Goal: Transaction & Acquisition: Purchase product/service

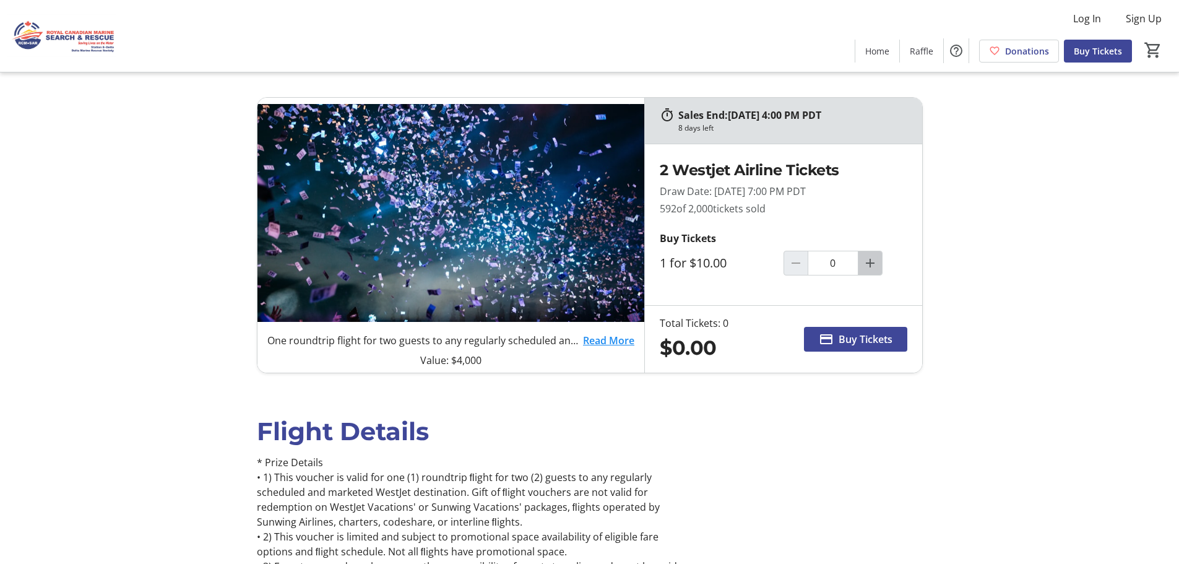
click at [868, 264] on mat-icon "Increment by one" at bounding box center [870, 263] width 15 height 15
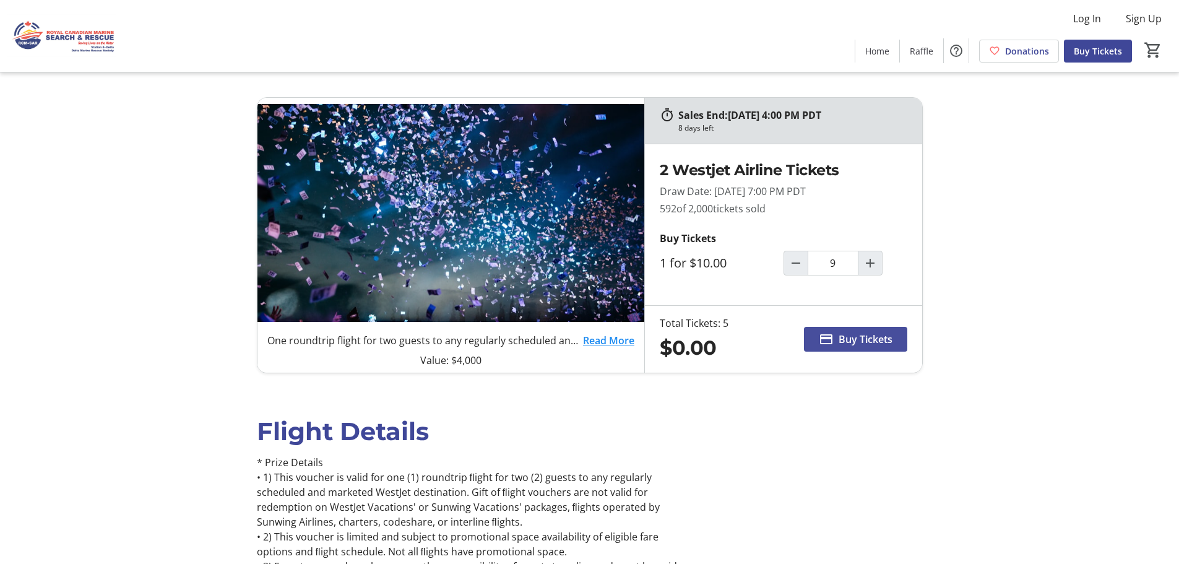
type input "5"
click at [869, 343] on span "Buy Tickets" at bounding box center [865, 339] width 54 height 15
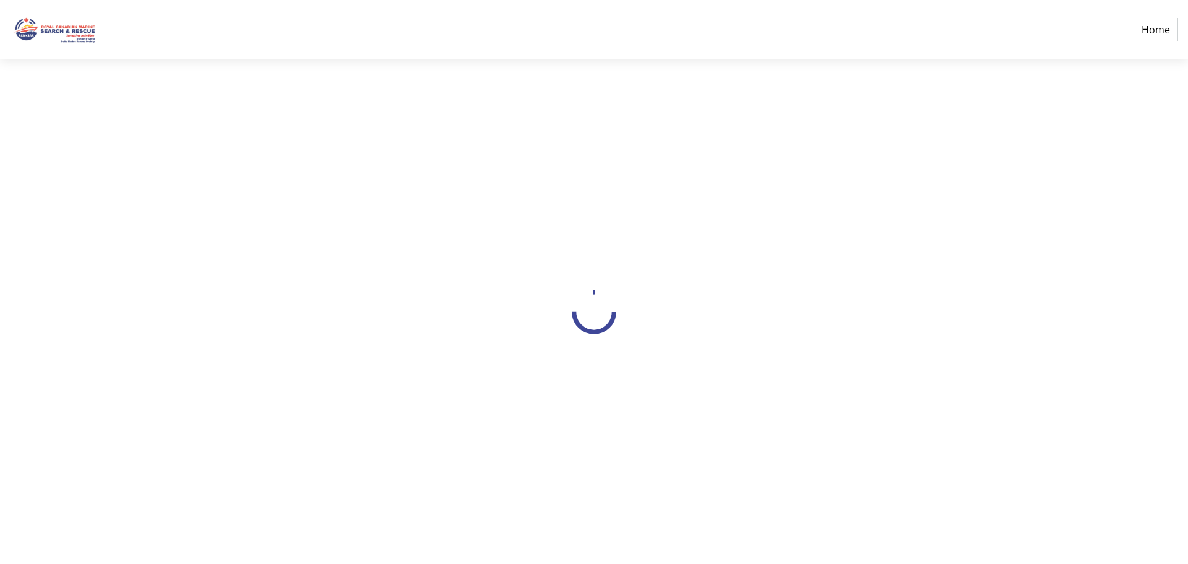
select select "CA"
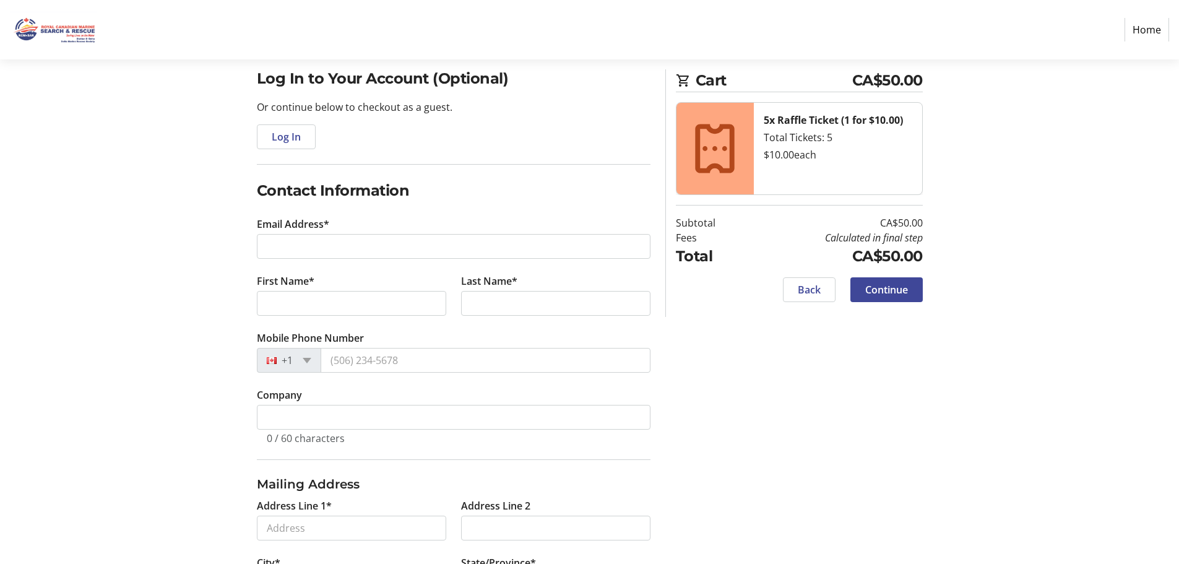
scroll to position [124, 0]
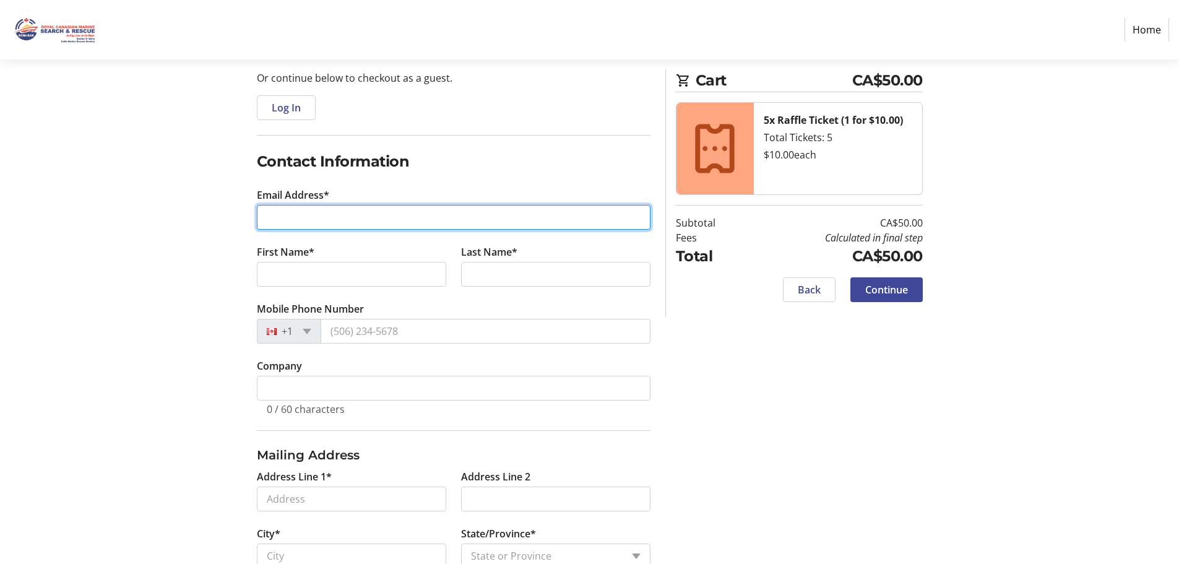
click at [327, 217] on input "Email Address*" at bounding box center [454, 217] width 394 height 25
type input "[EMAIL_ADDRESS][DOMAIN_NAME]"
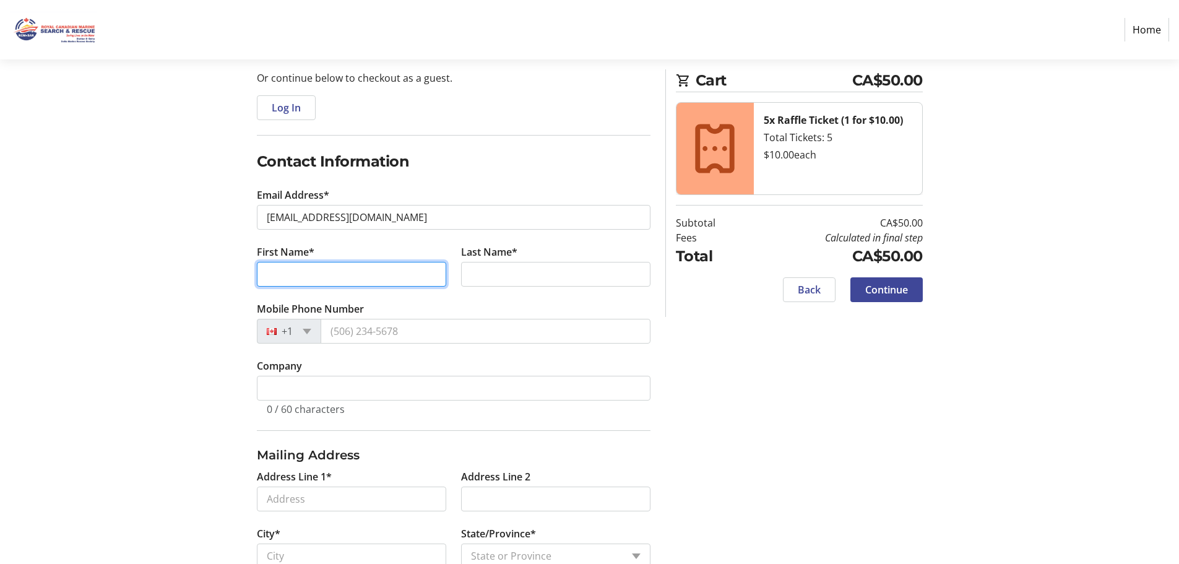
type input "[PERSON_NAME]"
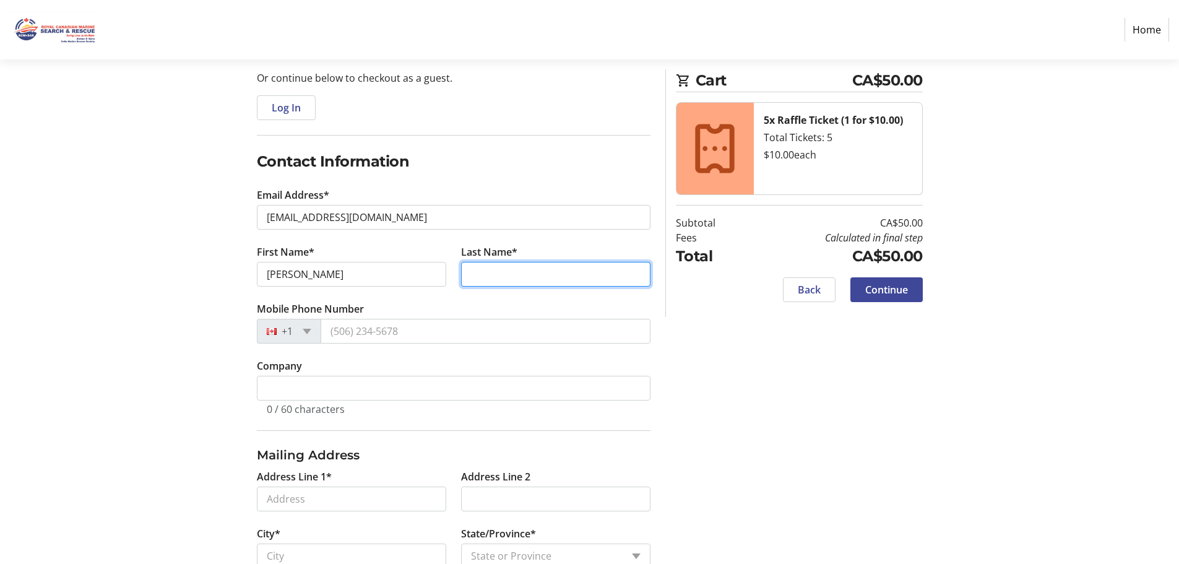
type input "[PERSON_NAME]"
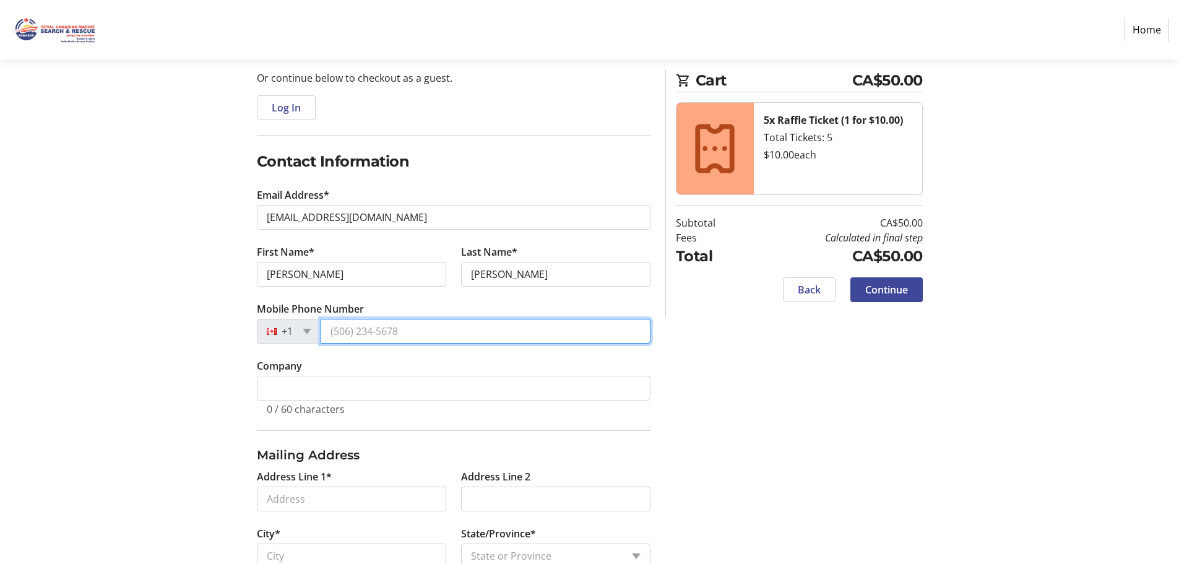
type input "[PHONE_NUMBER]"
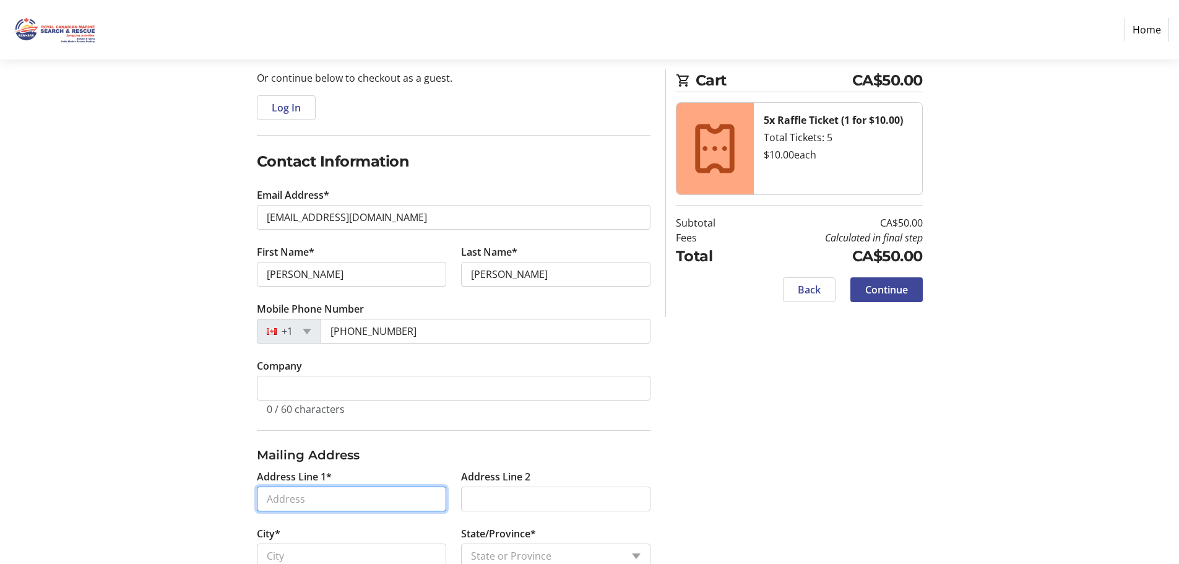
type input "1533 [PERSON_NAME] DR"
type input "DELTA"
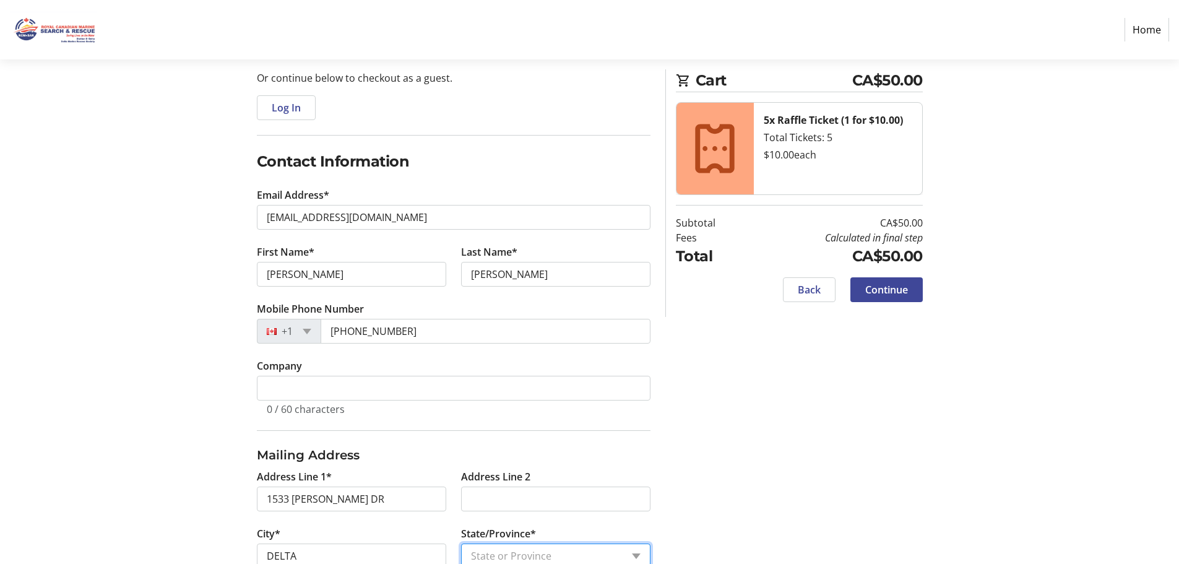
select select "BC"
type input "V4L1R7"
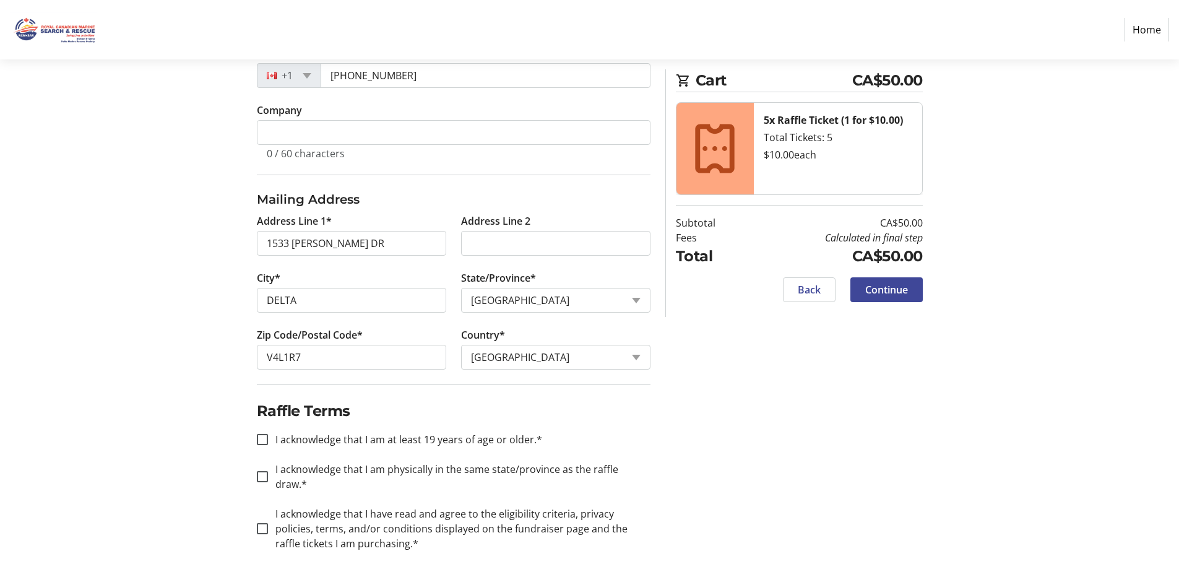
scroll to position [381, 0]
click at [262, 438] on input "I acknowledge that I am at least 19 years of age or older.*" at bounding box center [262, 437] width 11 height 11
checkbox input "true"
click at [263, 469] on input "I acknowledge that I am physically in the same state/province as the raffle dra…" at bounding box center [262, 474] width 11 height 11
checkbox input "true"
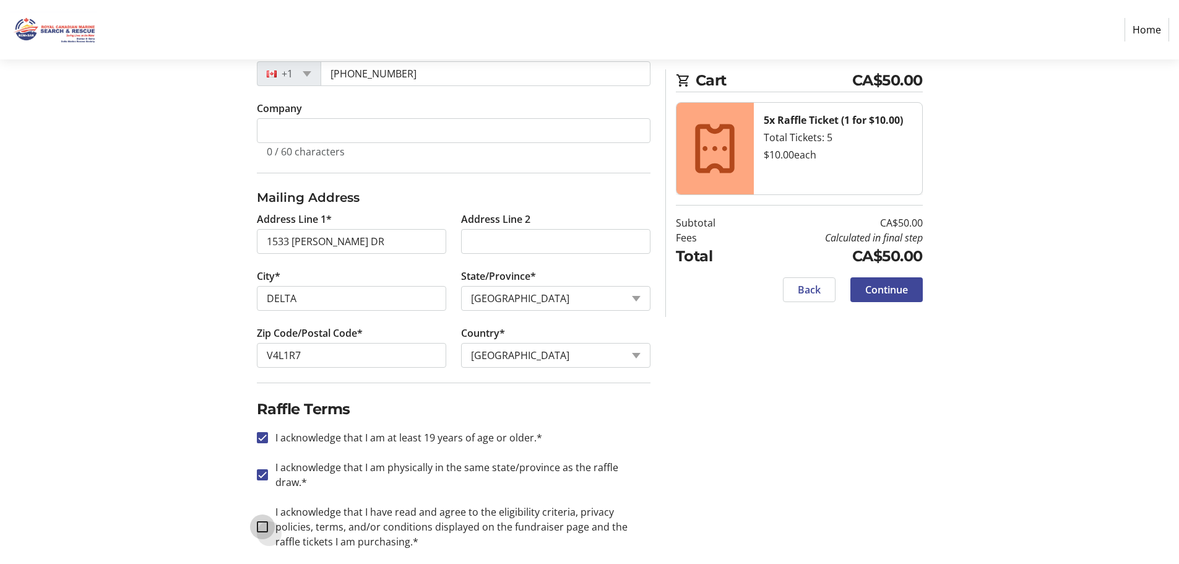
click at [257, 521] on input "I acknowledge that I have read and agree to the eligibility criteria, privacy p…" at bounding box center [262, 526] width 11 height 11
checkbox input "true"
click at [898, 290] on span "Continue" at bounding box center [886, 289] width 43 height 15
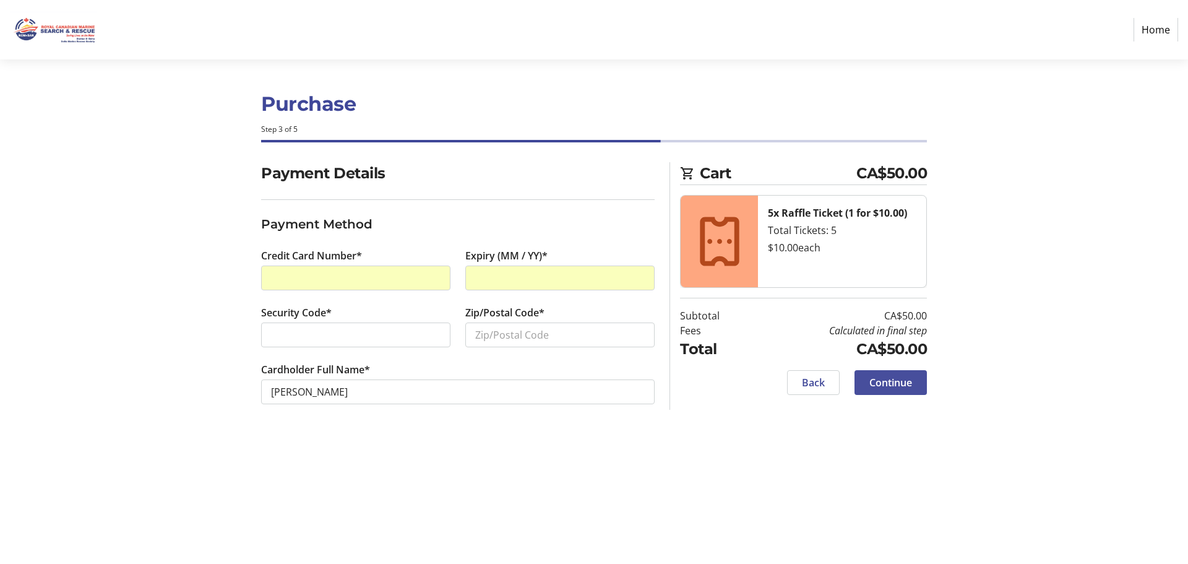
click at [916, 390] on span at bounding box center [891, 383] width 72 height 30
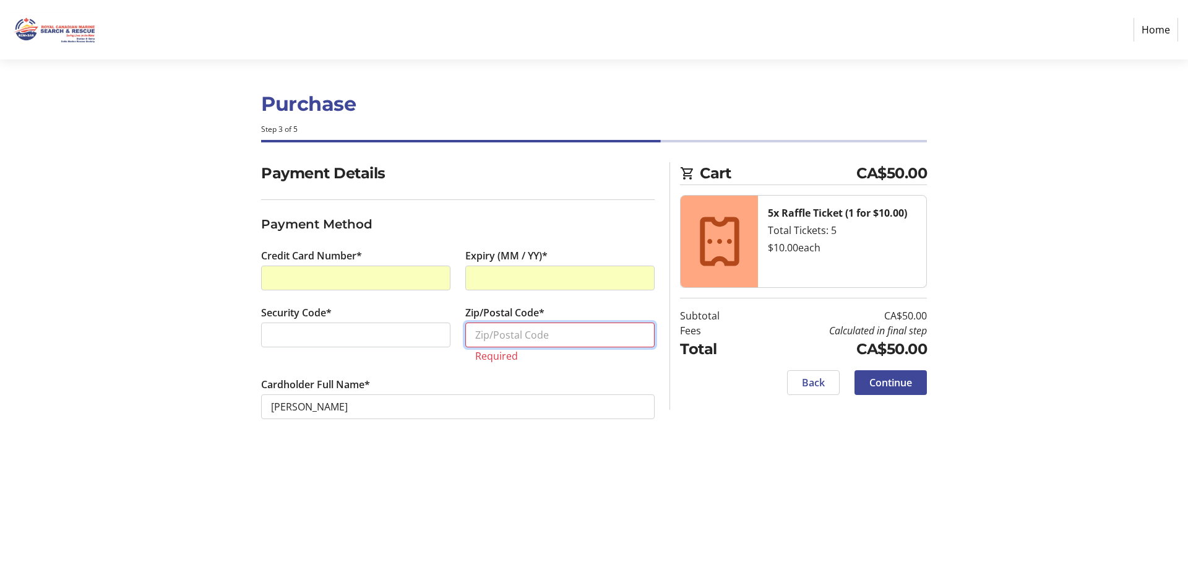
click at [495, 332] on input "Zip/Postal Code*" at bounding box center [559, 334] width 189 height 25
type input "V4L1R7"
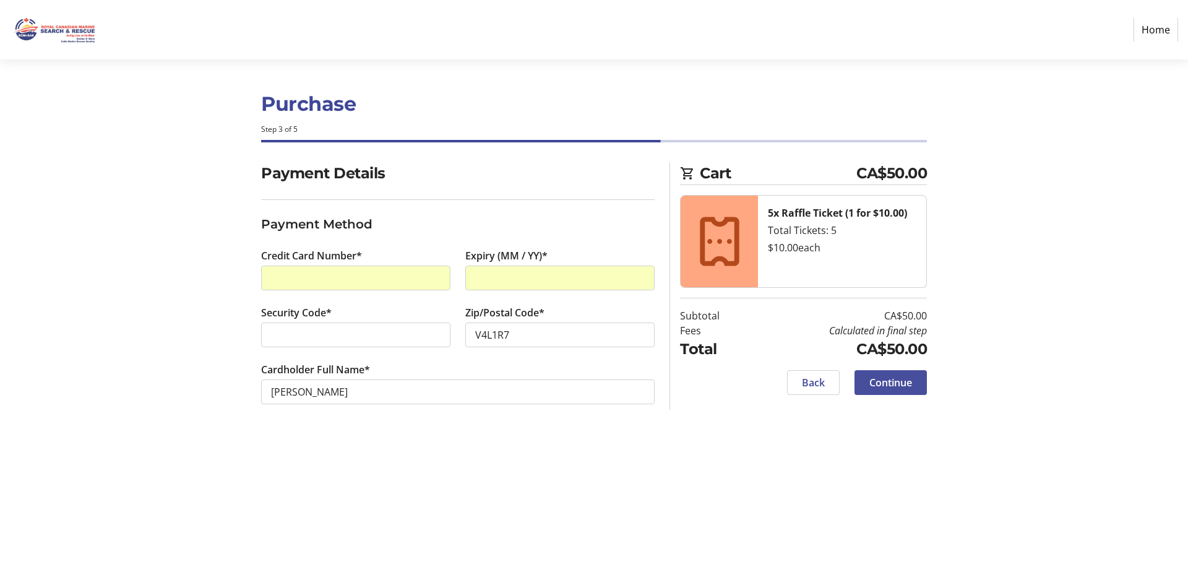
click at [895, 378] on span "Continue" at bounding box center [890, 382] width 43 height 15
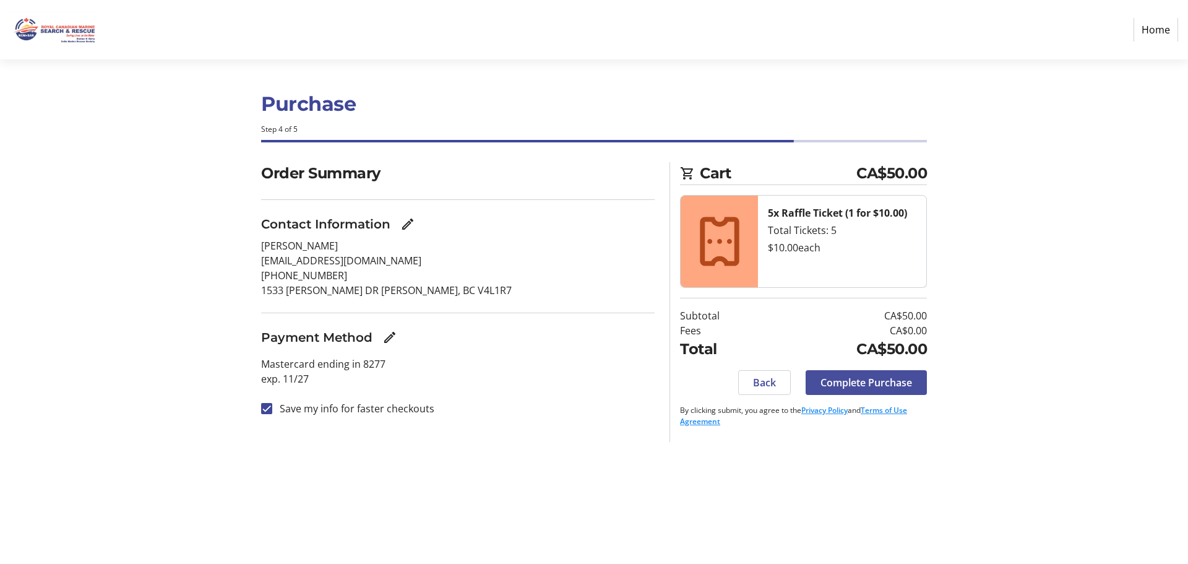
click at [908, 382] on span "Complete Purchase" at bounding box center [867, 382] width 92 height 15
